Goal: Transaction & Acquisition: Book appointment/travel/reservation

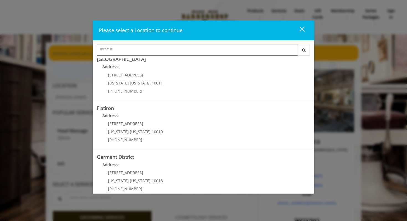
scroll to position [112, 0]
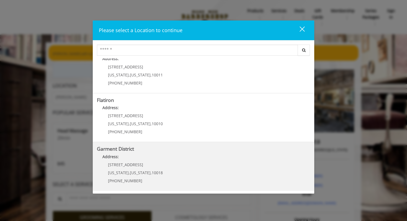
click at [160, 172] on District "Garment District Address: [STREET_ADDRESS][US_STATE][US_STATE] (212) 997-4247" at bounding box center [203, 166] width 213 height 40
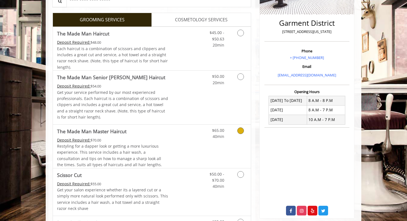
scroll to position [125, 0]
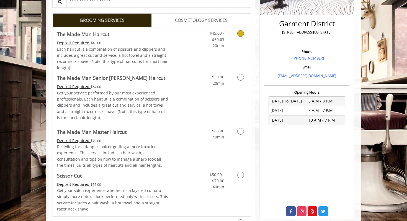
click at [134, 50] on span "Each haircut is a combination of scissors and clippers and includes a great cut…" at bounding box center [112, 58] width 111 height 24
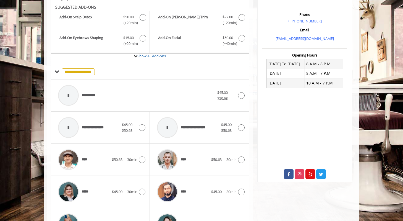
scroll to position [160, 0]
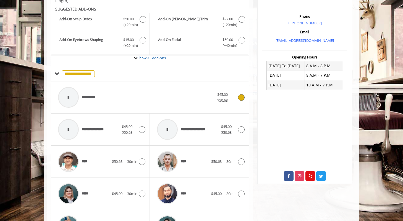
click at [243, 98] on icon at bounding box center [241, 97] width 7 height 7
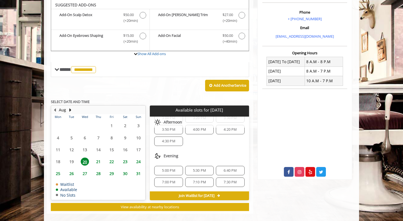
scroll to position [171, 0]
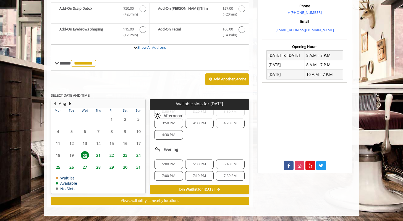
click at [172, 164] on span "5:00 PM" at bounding box center [168, 164] width 13 height 4
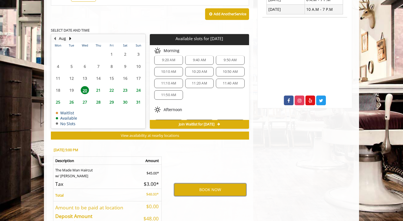
scroll to position [236, 0]
